Goal: Task Accomplishment & Management: Use online tool/utility

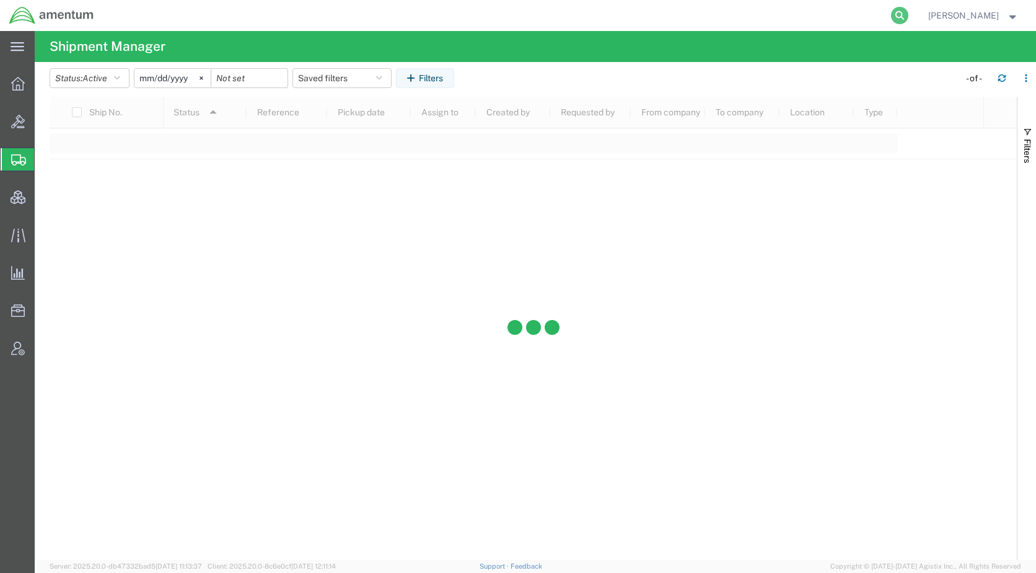
click at [909, 15] on icon at bounding box center [899, 15] width 17 height 17
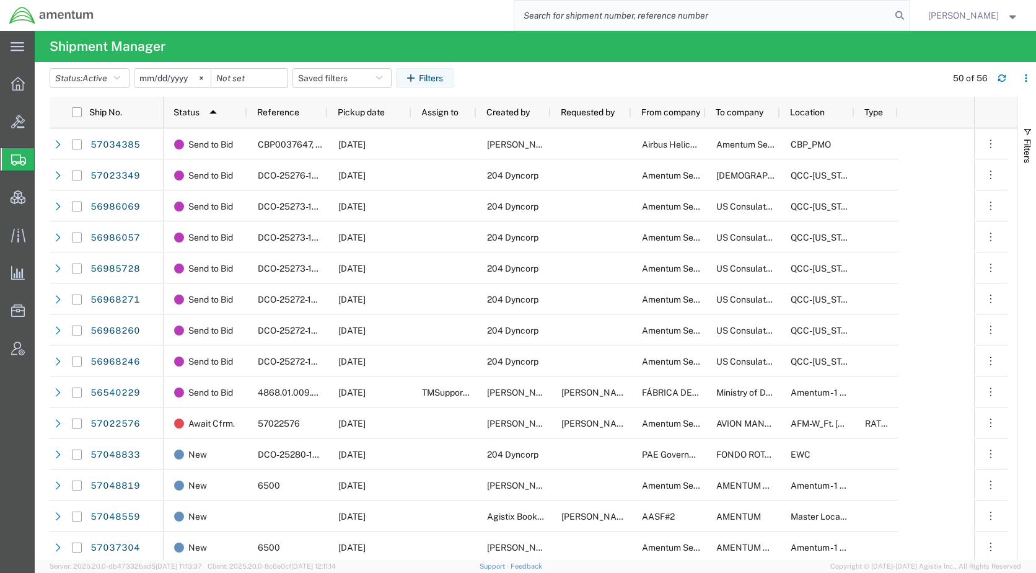
paste input "57048581"
type input "57048581"
click at [909, 15] on icon at bounding box center [899, 15] width 17 height 17
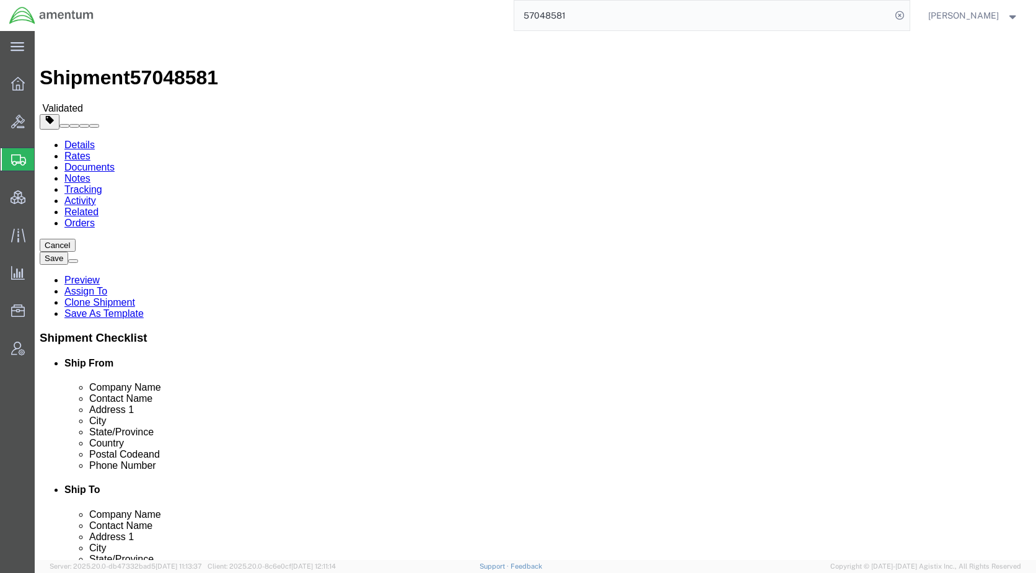
select select "53953"
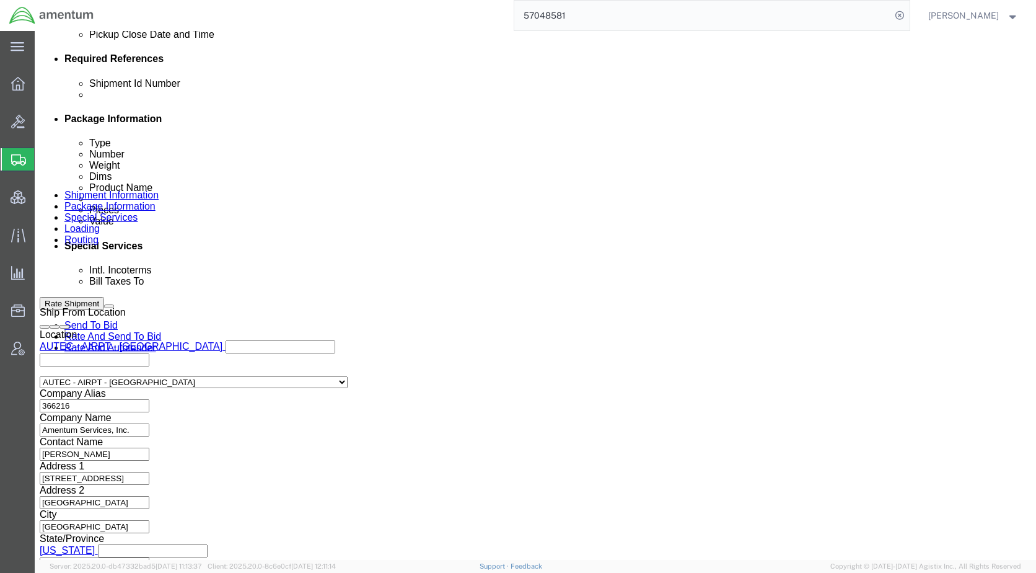
scroll to position [758, 0]
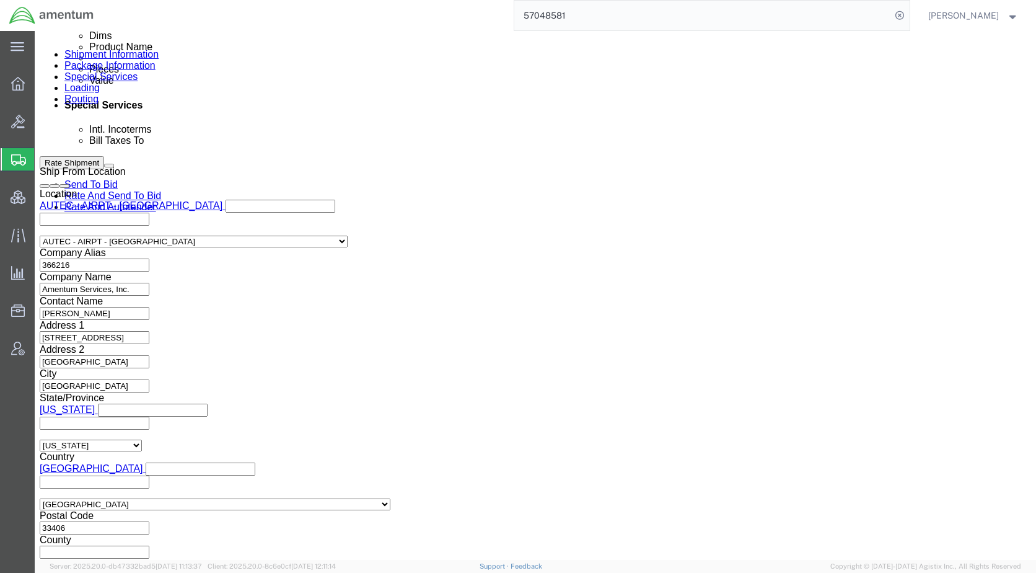
click icon
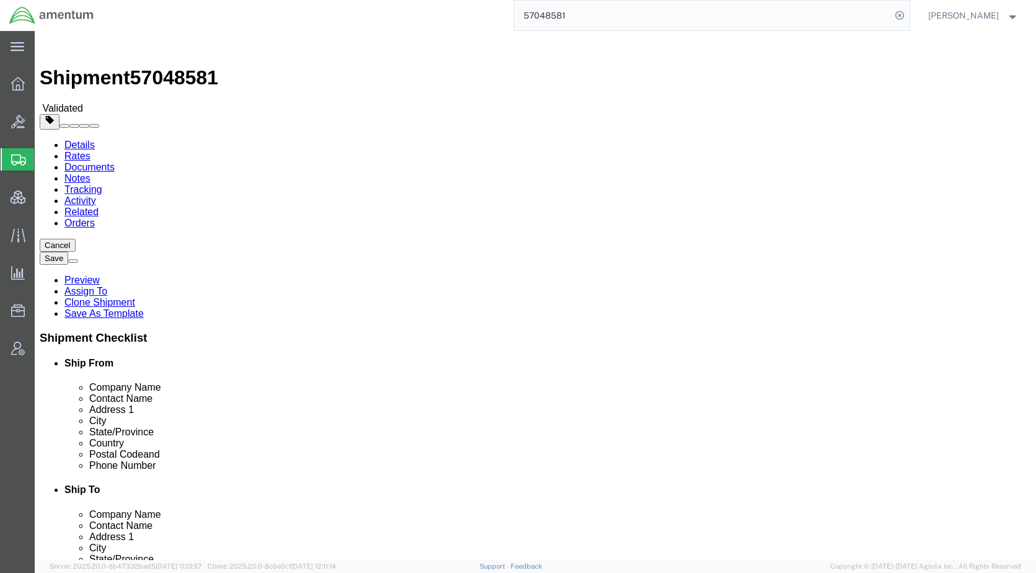
click icon
click button "Rate Shipment"
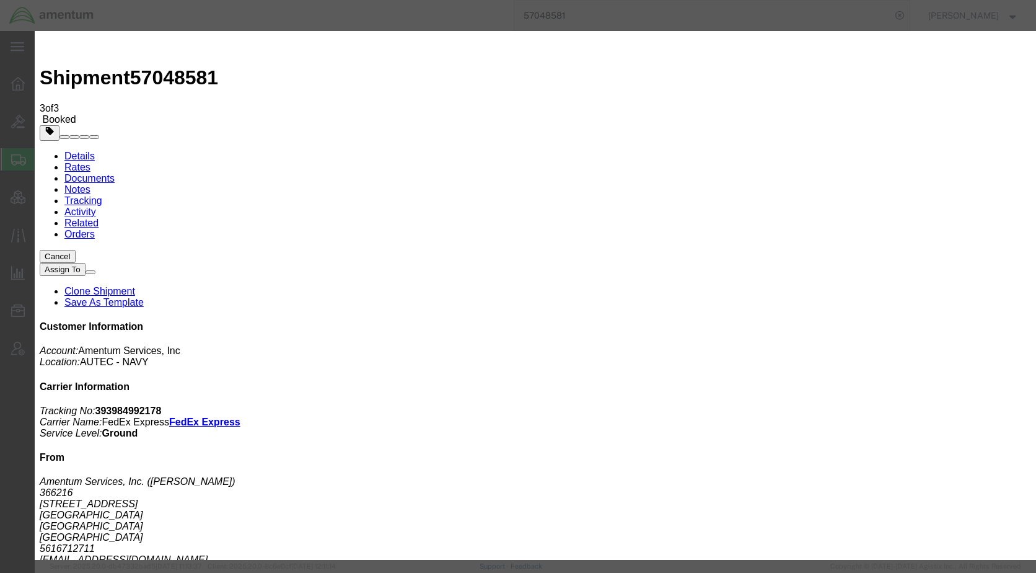
type input "[EMAIL_ADDRESS][PERSON_NAME][DOMAIN_NAME]"
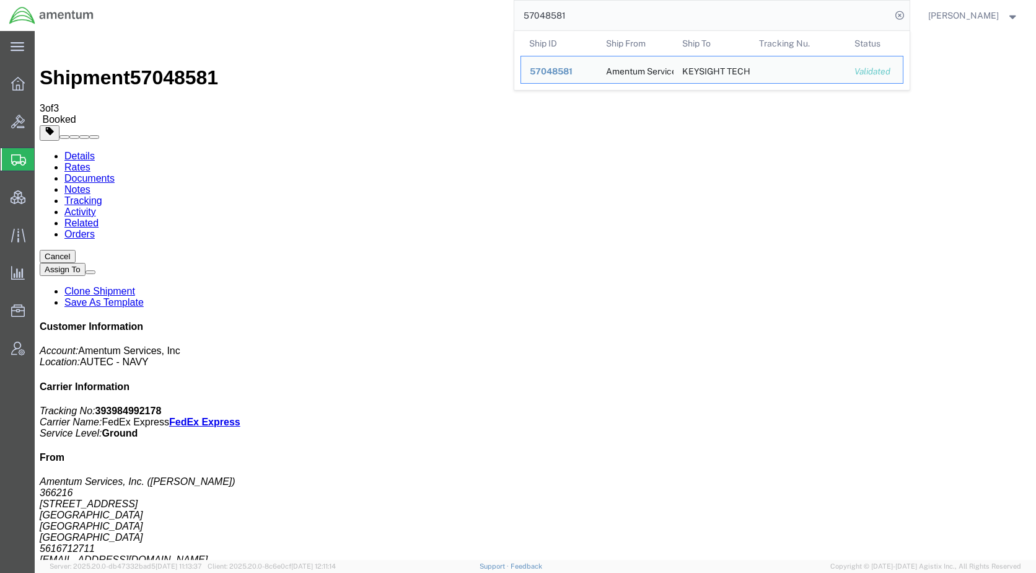
drag, startPoint x: 606, startPoint y: 19, endPoint x: 499, endPoint y: 29, distance: 107.7
click at [499, 29] on div "57048581 Ship ID Ship From Ship To Tracking Nu. Status Ship ID 57048581 Ship Fr…" at bounding box center [506, 15] width 807 height 31
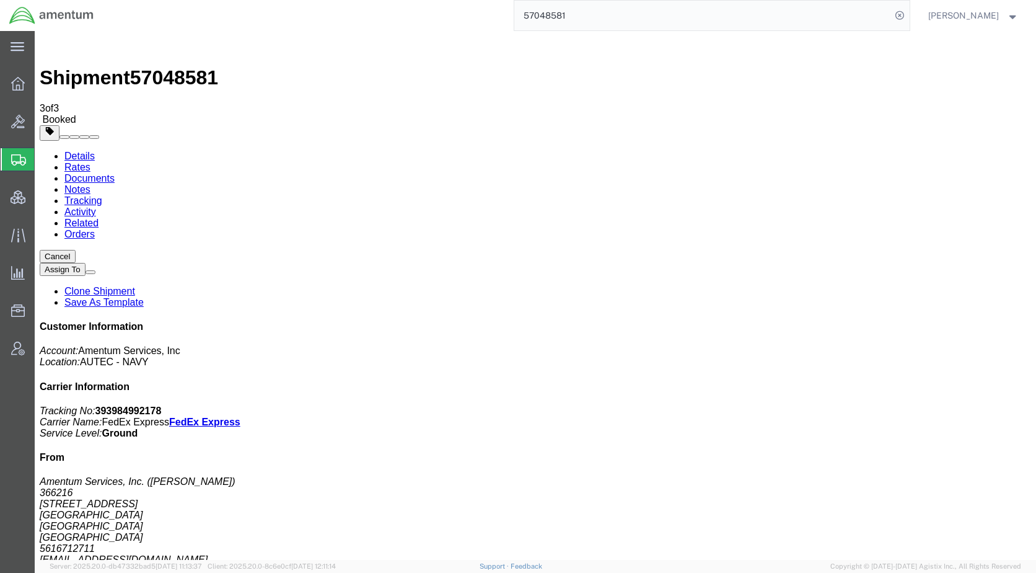
paste input "AFME-25267-2260"
type input "AFME-25267-2260"
click at [909, 15] on icon at bounding box center [899, 15] width 17 height 17
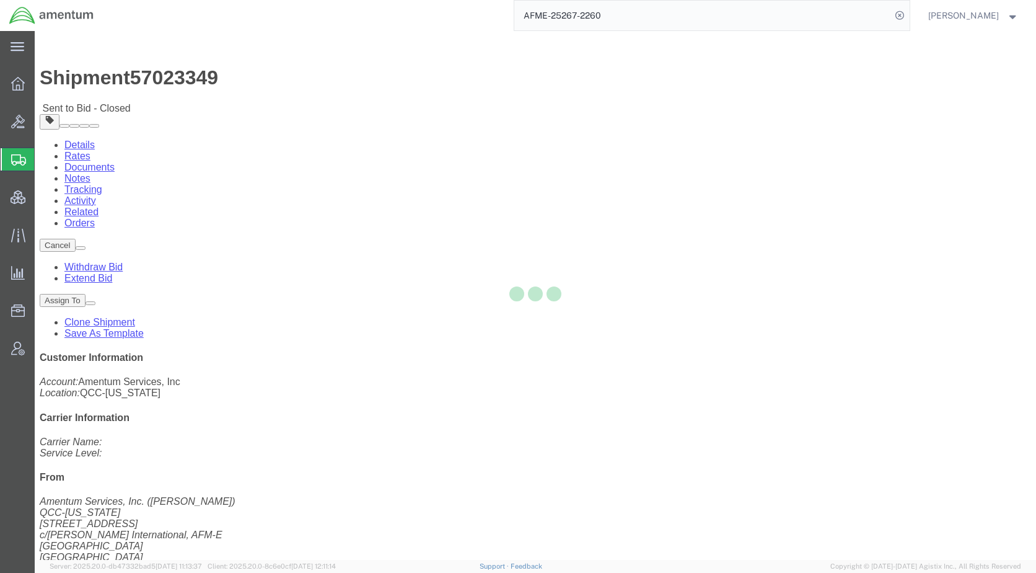
click at [130, 82] on div at bounding box center [536, 295] width 1002 height 529
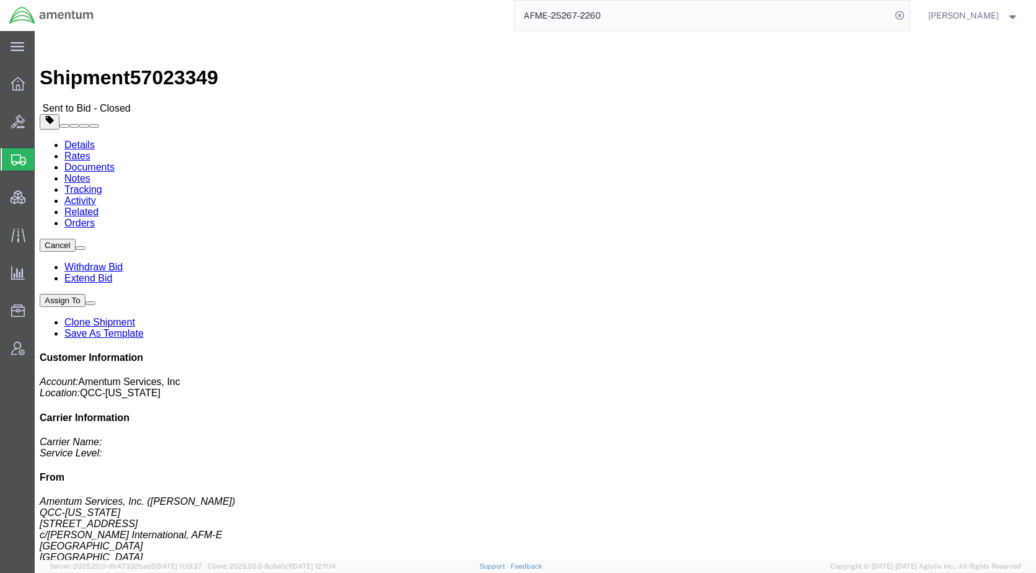
drag, startPoint x: 126, startPoint y: 79, endPoint x: 91, endPoint y: 48, distance: 46.5
click link "Rates"
